Goal: Information Seeking & Learning: Learn about a topic

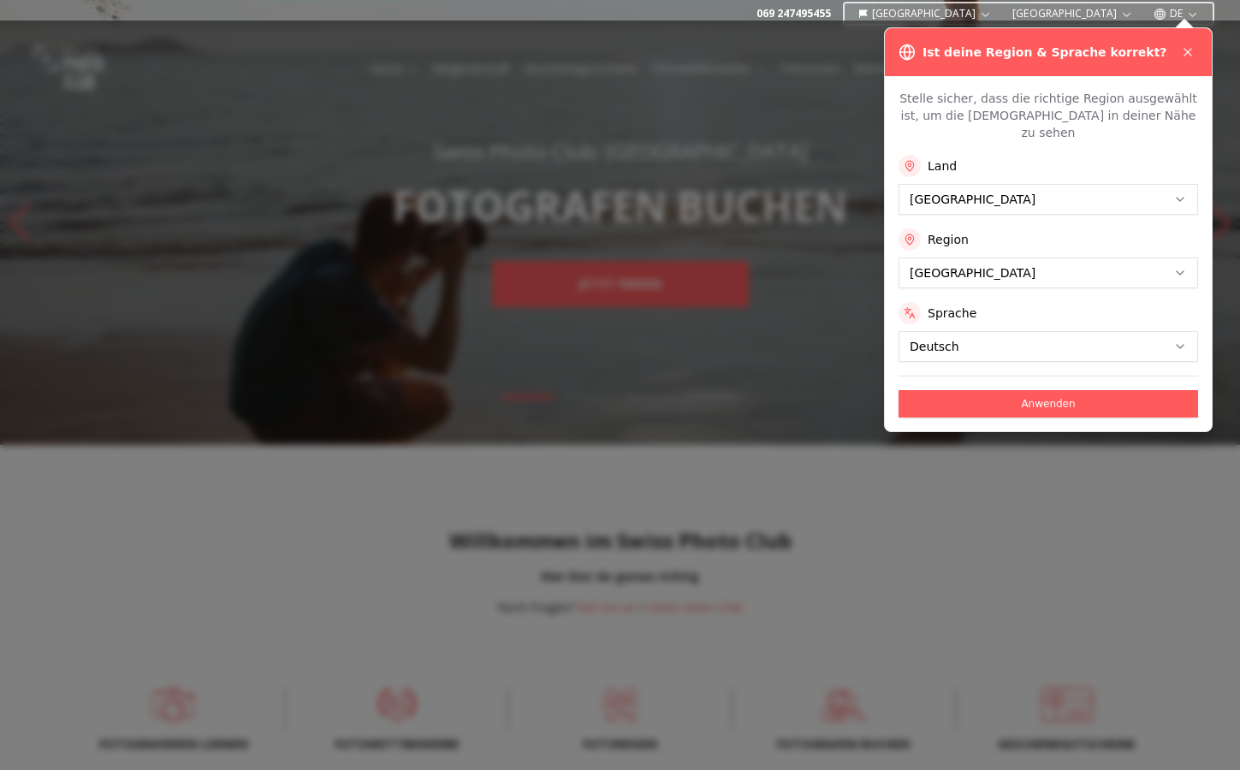
scroll to position [11, 0]
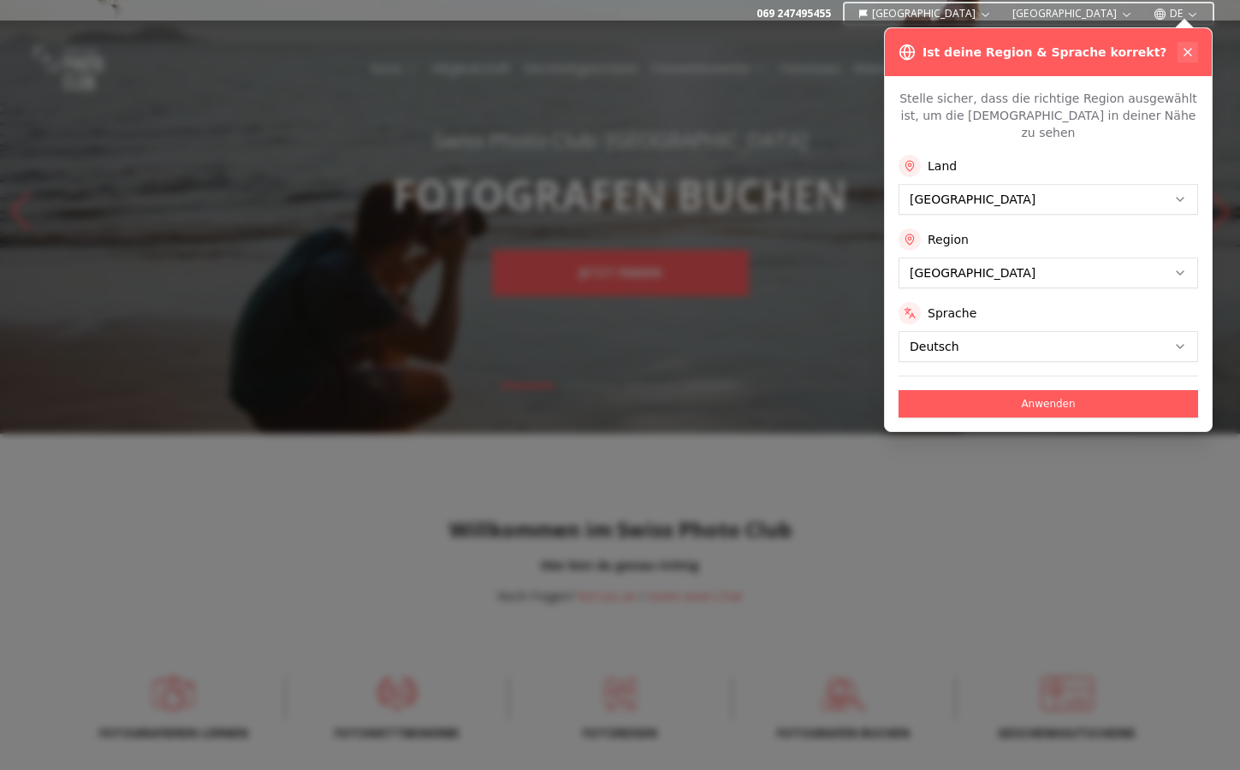
click at [1186, 51] on icon at bounding box center [1188, 52] width 14 height 14
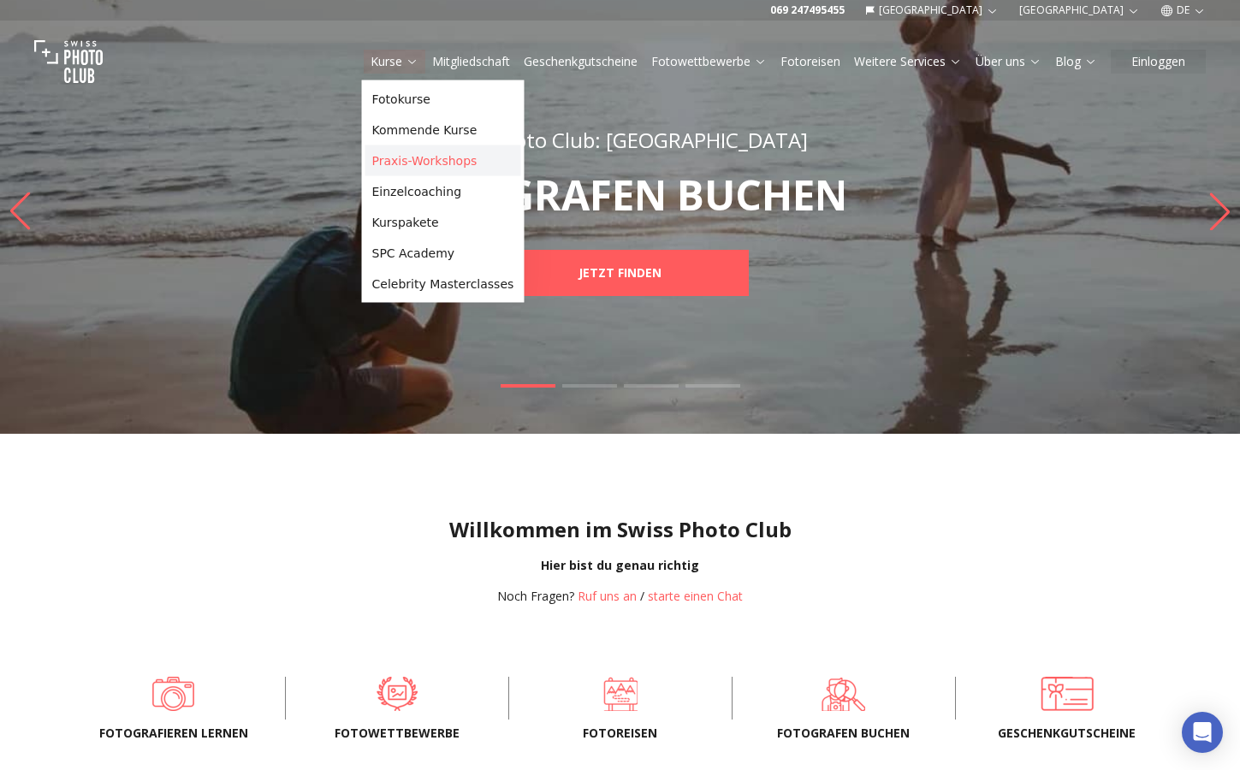
click at [413, 155] on link "Praxis-Workshops" at bounding box center [443, 161] width 156 height 31
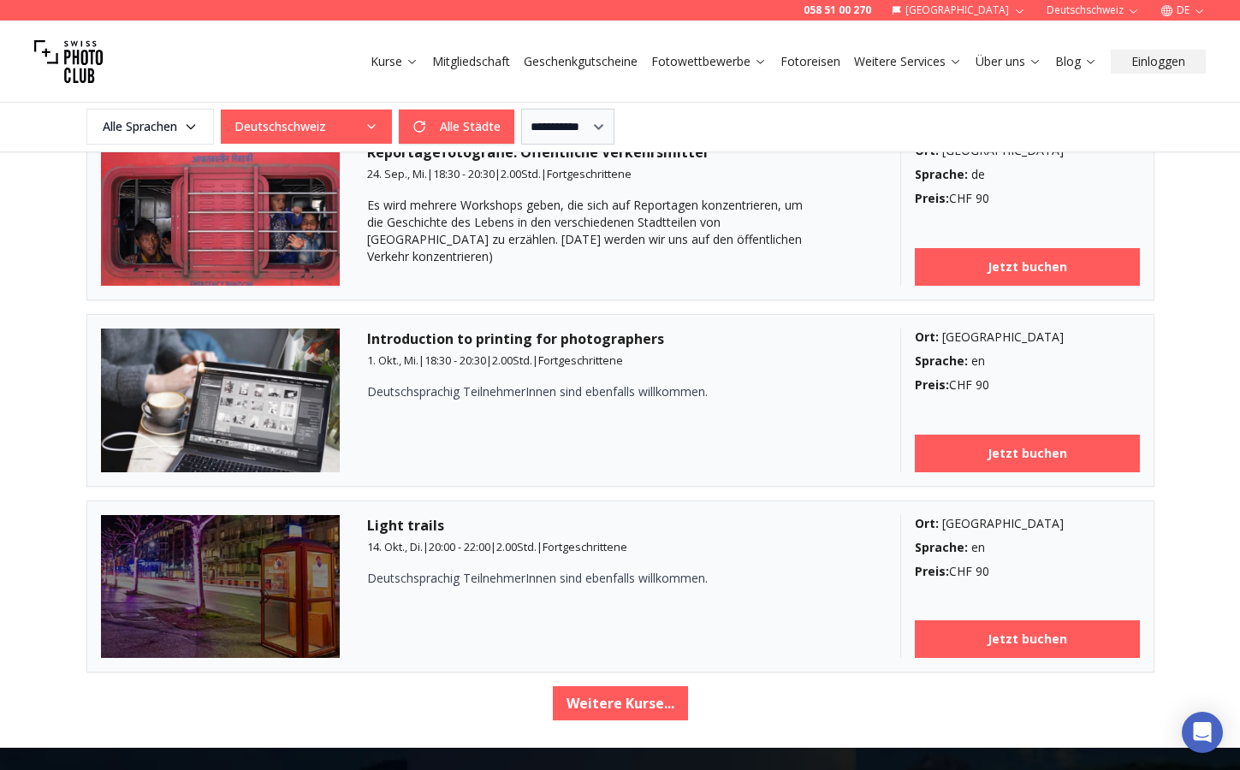
scroll to position [2737, 0]
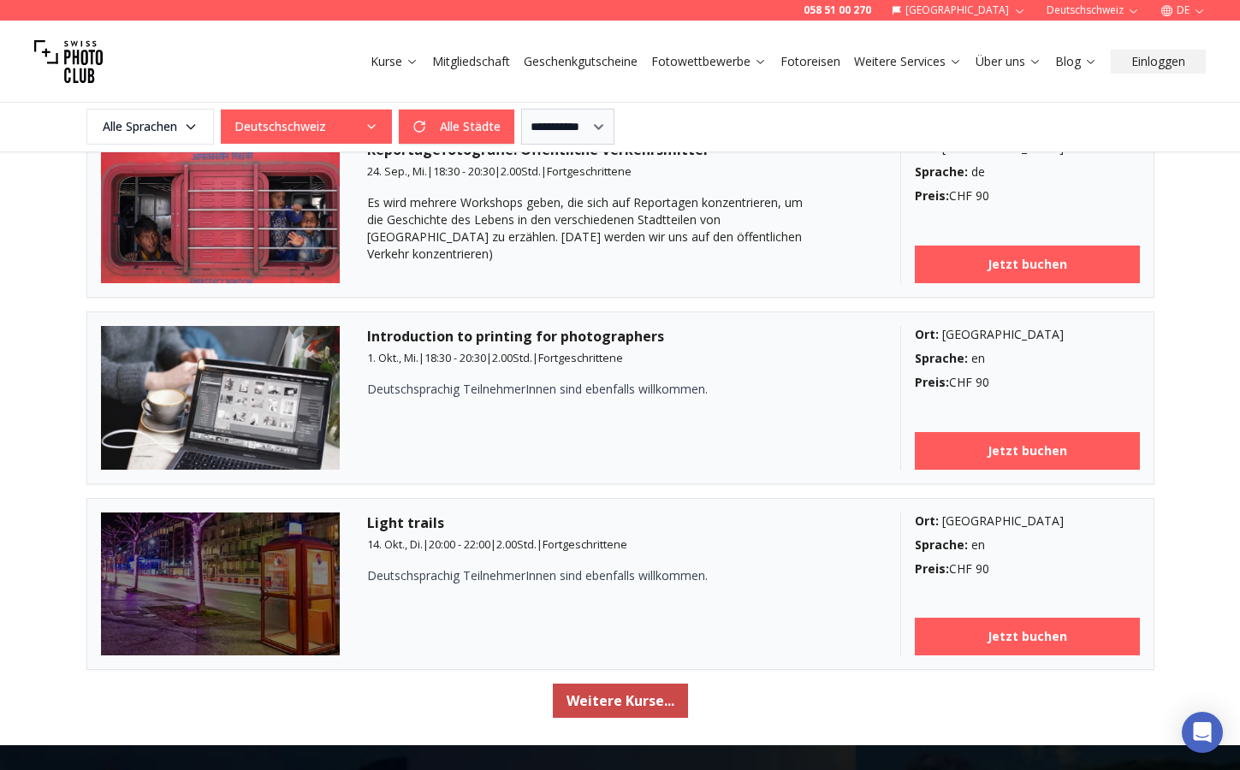
click at [622, 705] on button "Weitere Kurse..." at bounding box center [620, 701] width 135 height 34
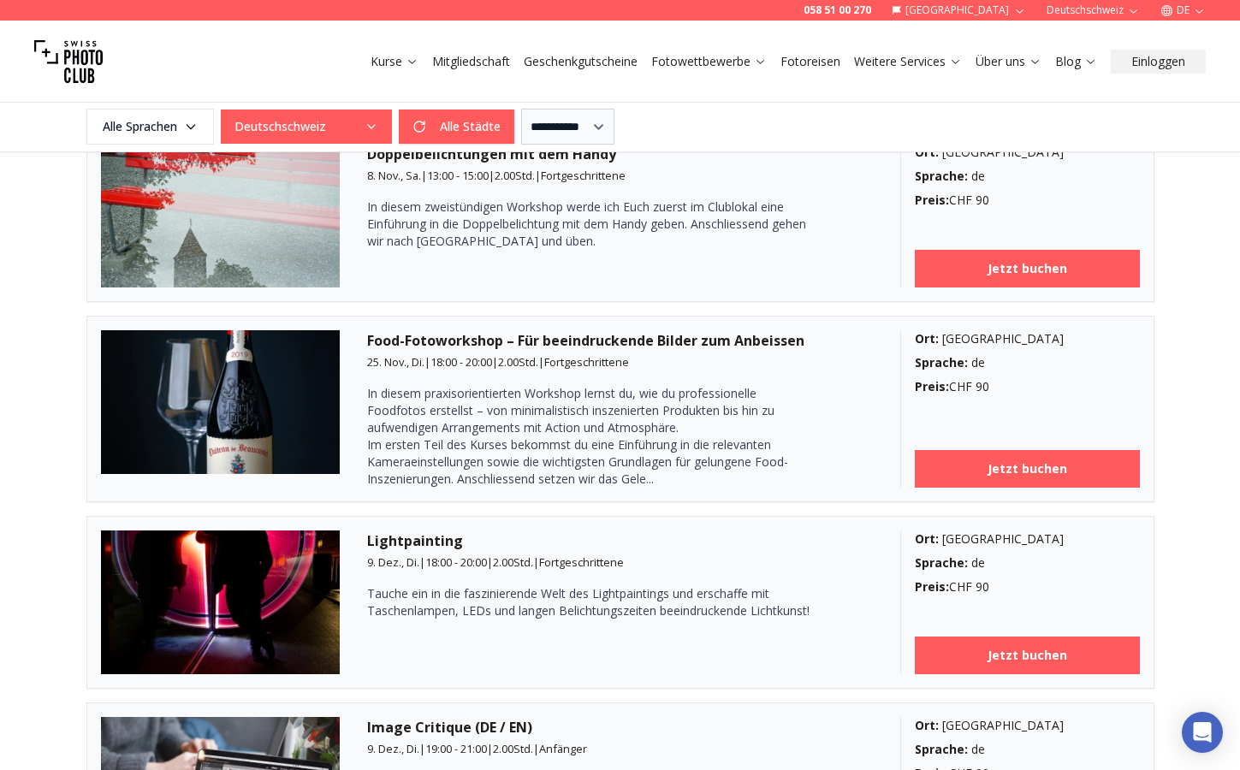
scroll to position [4606, 0]
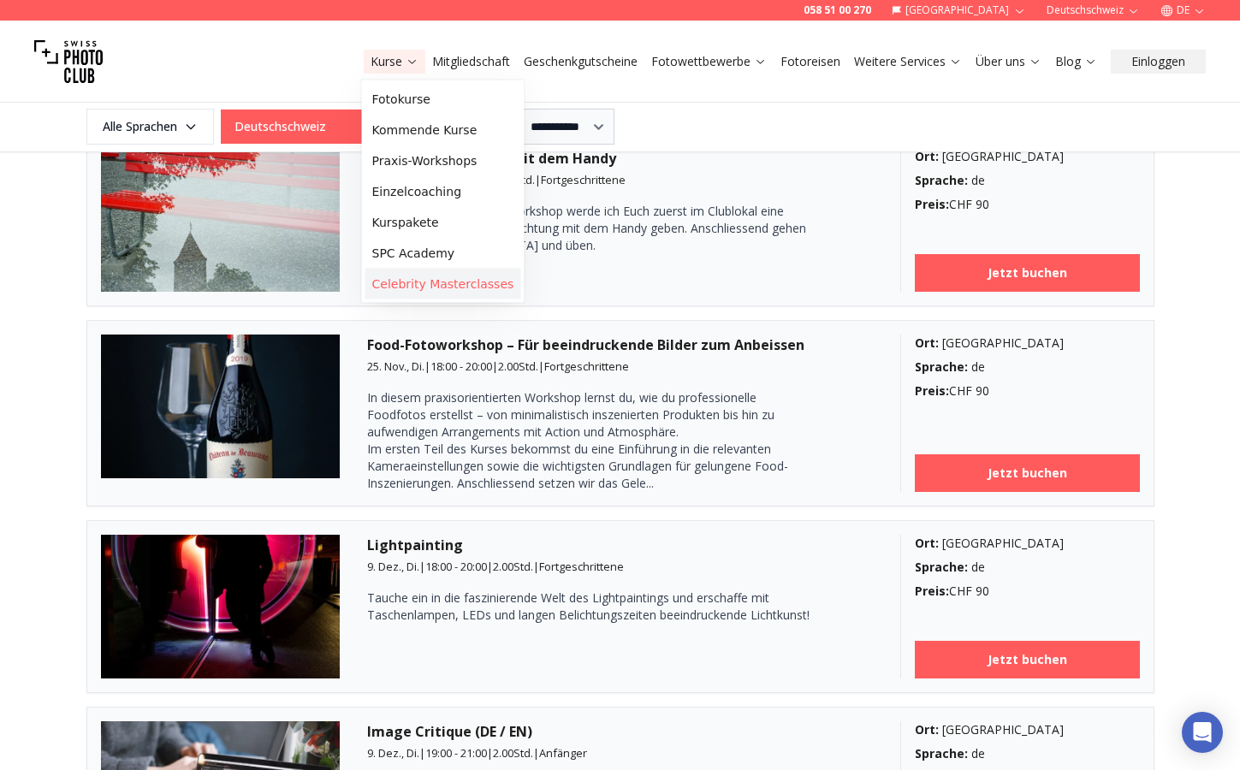
click at [440, 279] on link "Celebrity Masterclasses" at bounding box center [443, 284] width 156 height 31
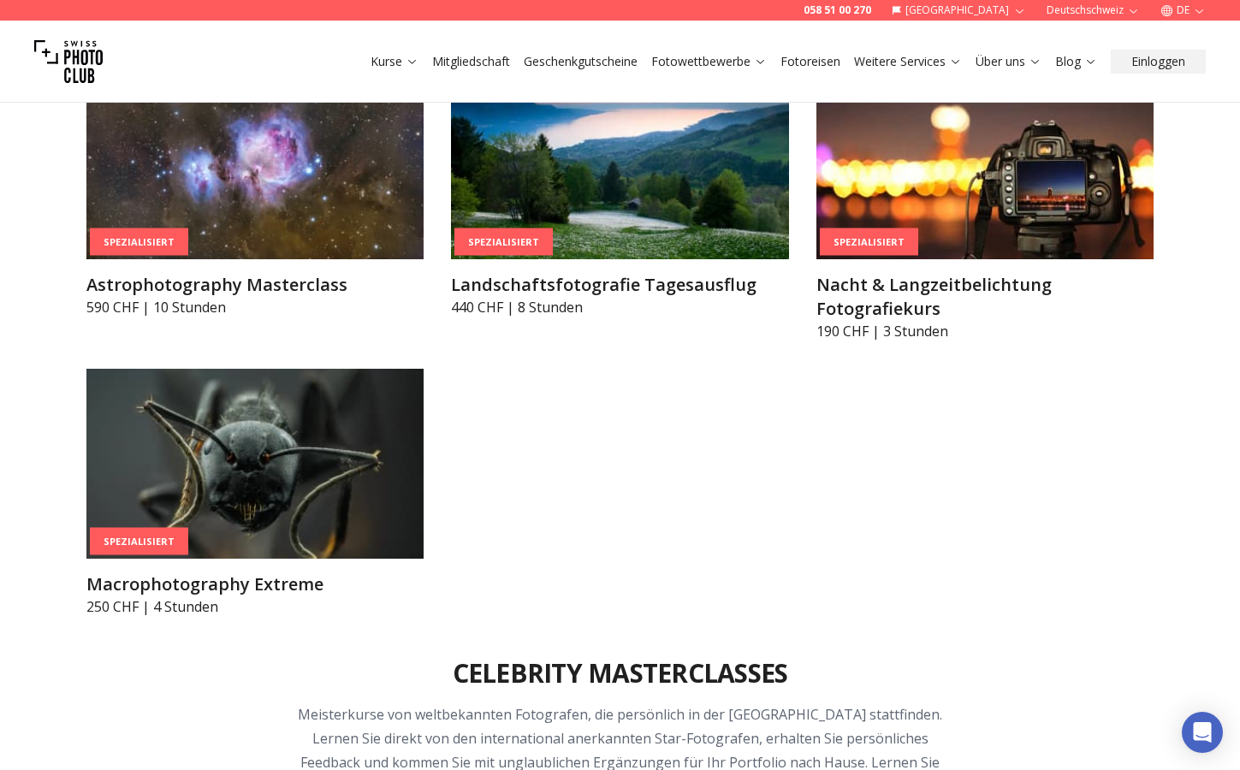
scroll to position [4251, 0]
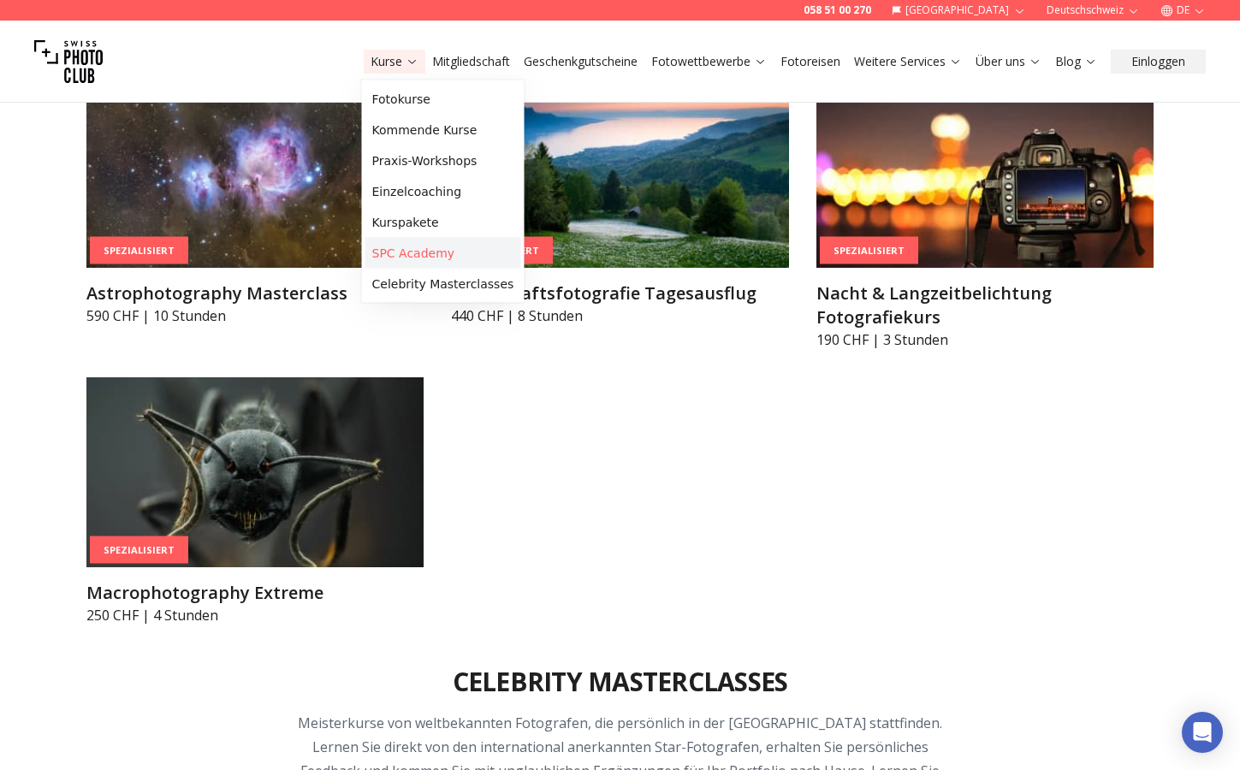
click at [427, 256] on link "SPC Academy" at bounding box center [443, 253] width 156 height 31
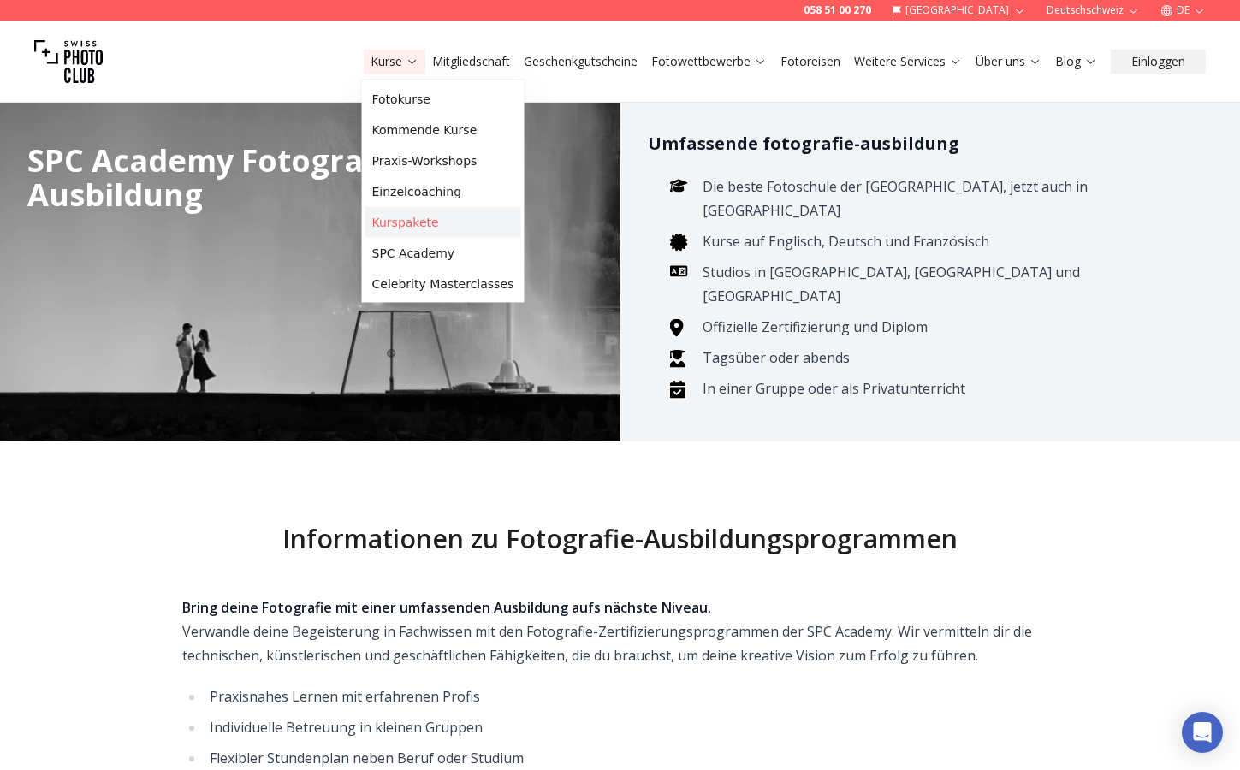
click at [418, 231] on link "Kurspakete" at bounding box center [443, 222] width 156 height 31
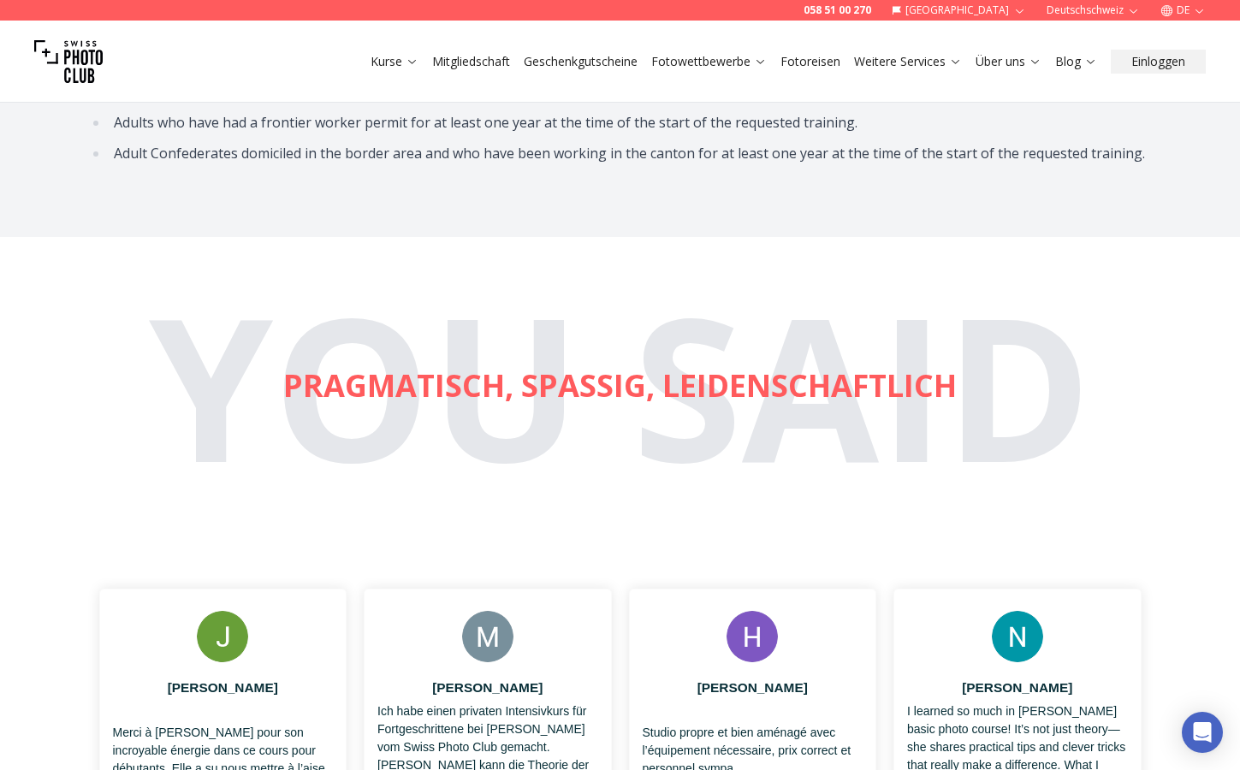
scroll to position [3478, 0]
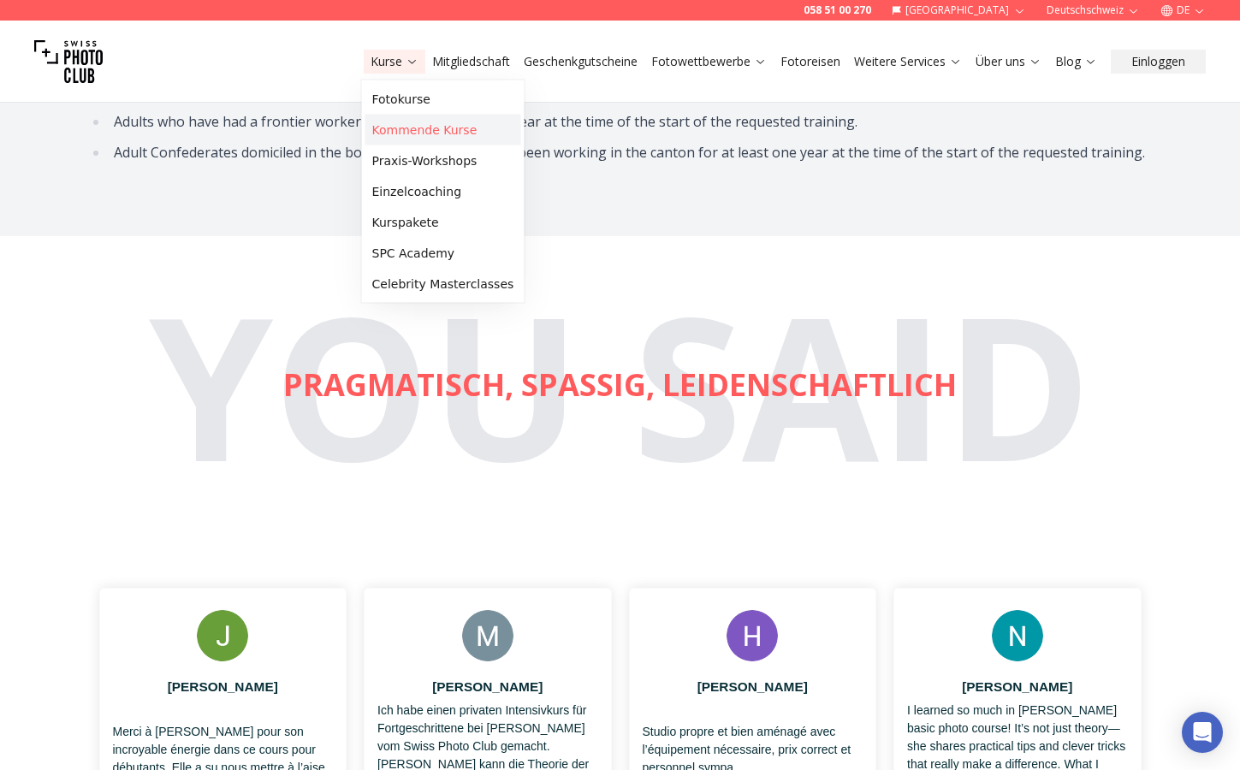
click at [411, 130] on link "Kommende Kurse" at bounding box center [443, 130] width 156 height 31
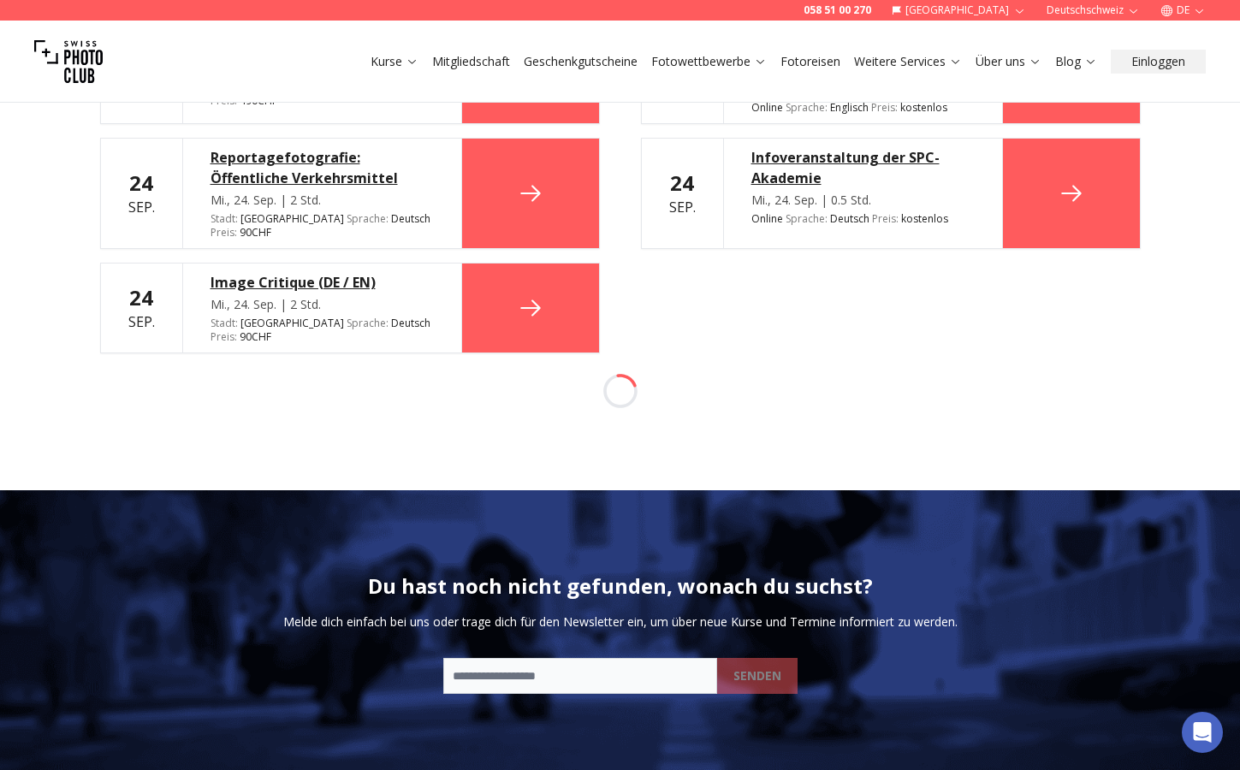
scroll to position [2962, 0]
